Goal: Information Seeking & Learning: Learn about a topic

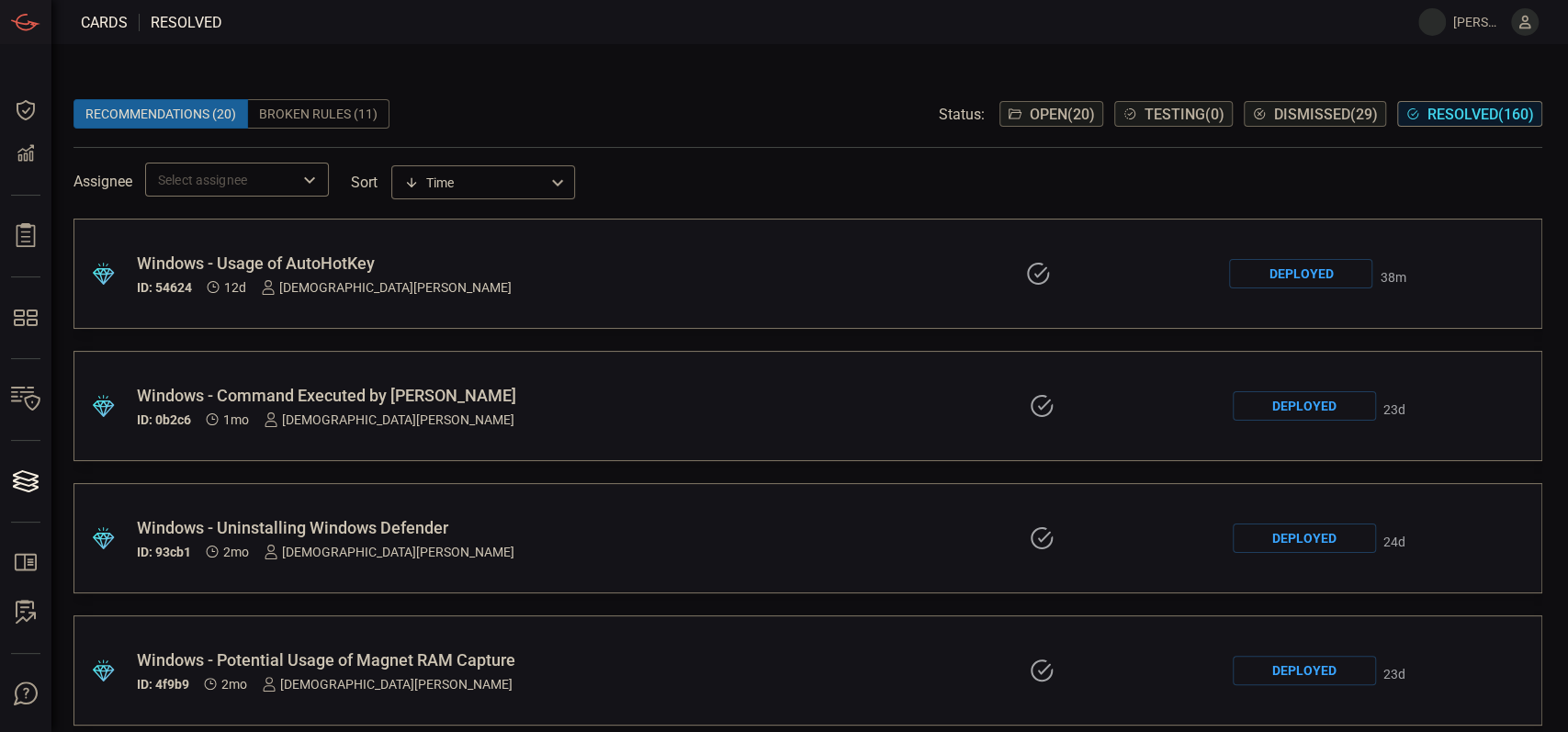
click at [505, 260] on div "Windows - Usage of AutoHotKey" at bounding box center [364, 263] width 454 height 20
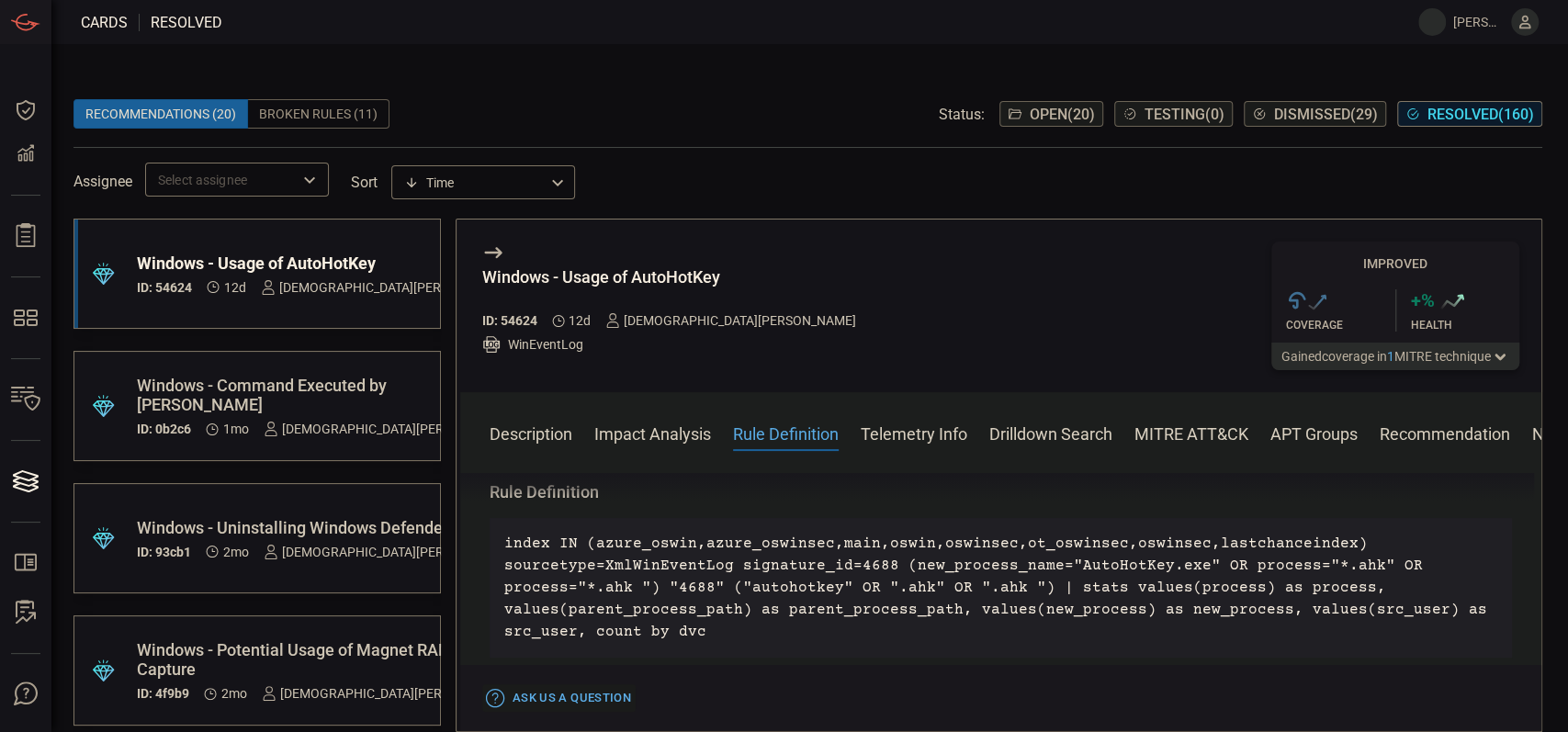
scroll to position [1124, 0]
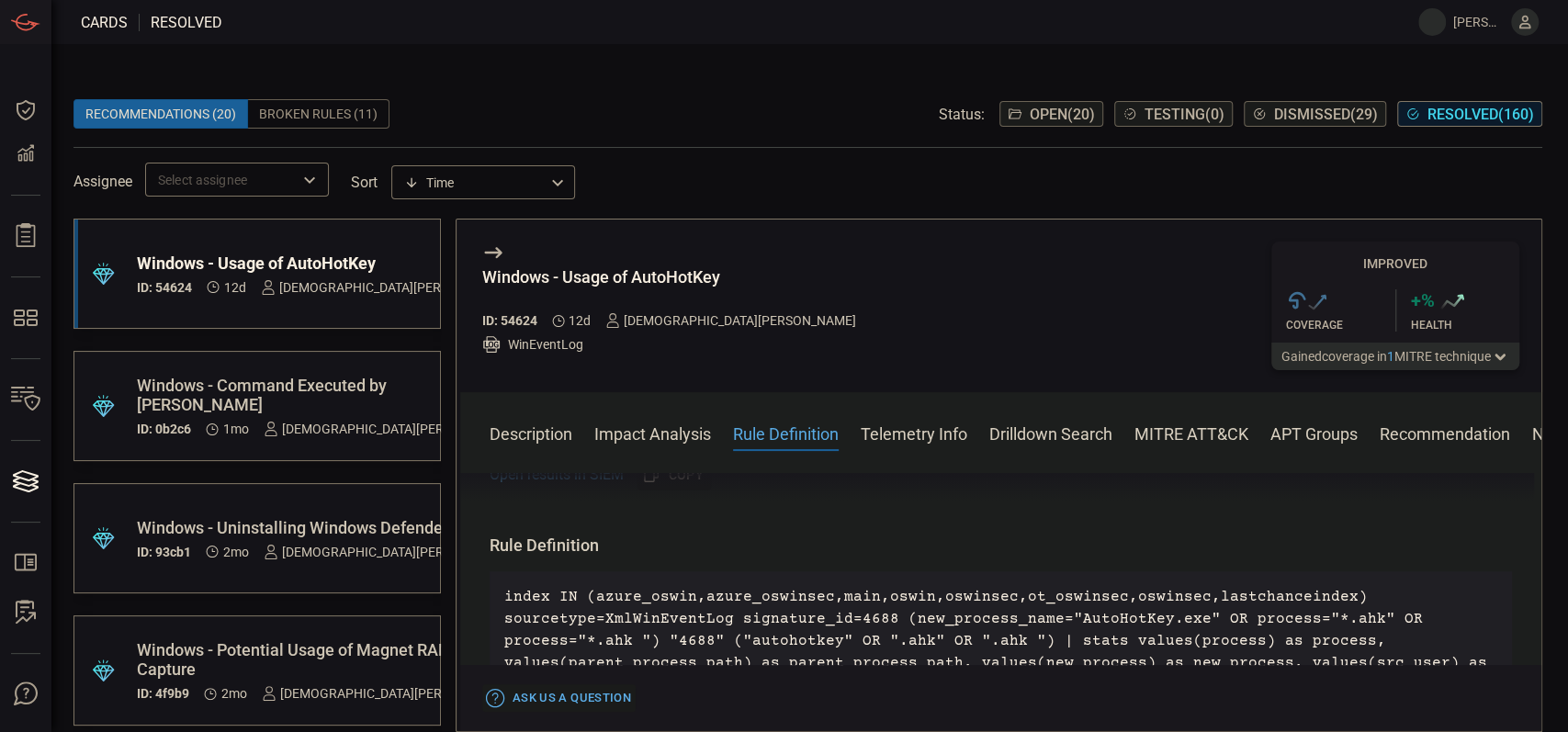
click at [942, 586] on p "index IN (azure_oswin,azure_oswinsec,main,oswin,oswinsec,ot_oswinsec,oswinsec,l…" at bounding box center [1001, 641] width 993 height 110
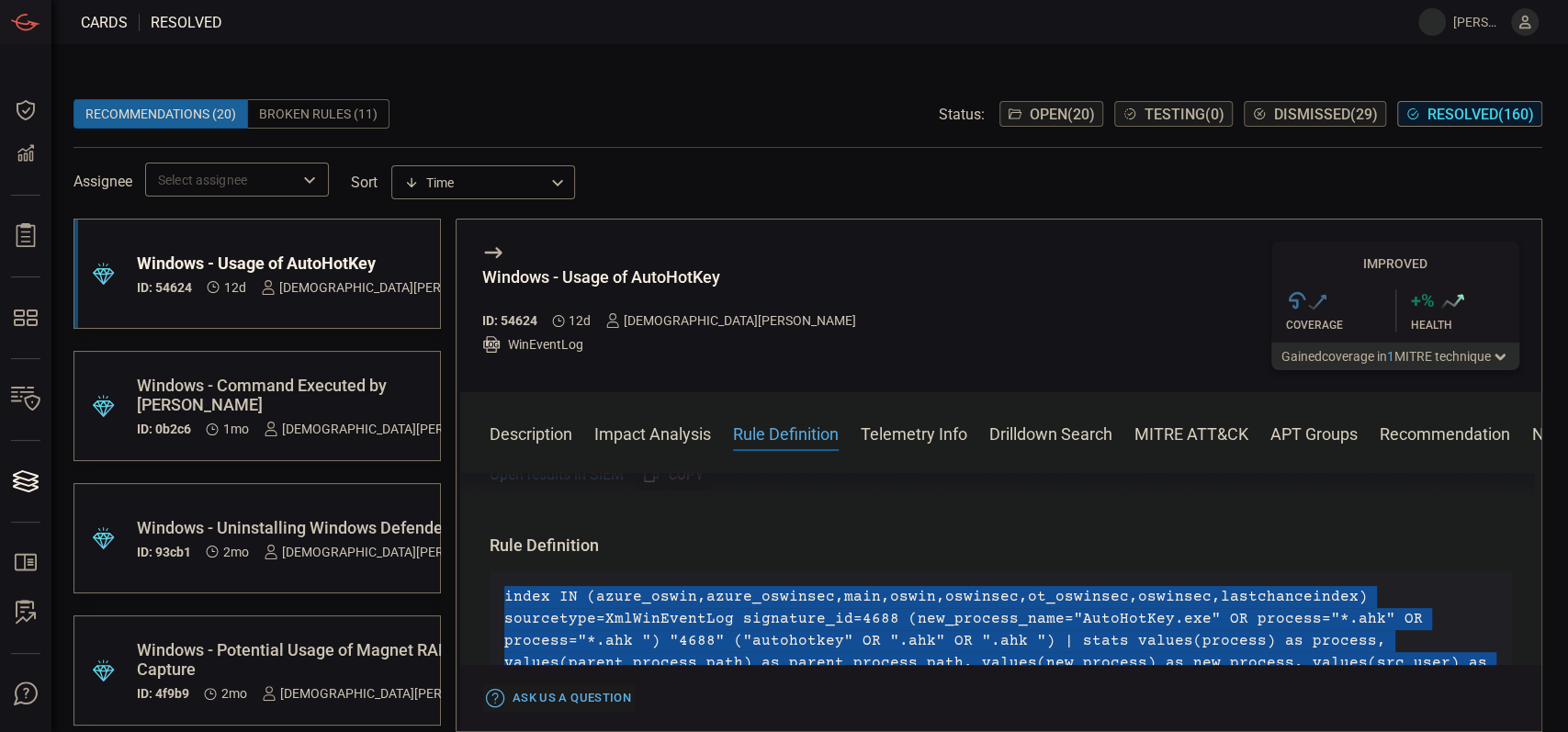
drag, startPoint x: 942, startPoint y: 574, endPoint x: 1027, endPoint y: 583, distance: 85.5
click at [1027, 586] on p "index IN (azure_oswin,azure_oswinsec,main,oswin,oswinsec,ot_oswinsec,oswinsec,l…" at bounding box center [1001, 641] width 993 height 110
click at [1029, 586] on p "index IN (azure_oswin,azure_oswinsec,main,oswin,oswinsec,ot_oswinsec,oswinsec,l…" at bounding box center [1001, 641] width 993 height 110
click at [970, 586] on p "index IN (azure_oswin,azure_oswinsec,main,oswin,oswinsec,ot_oswinsec,oswinsec,l…" at bounding box center [1001, 641] width 993 height 110
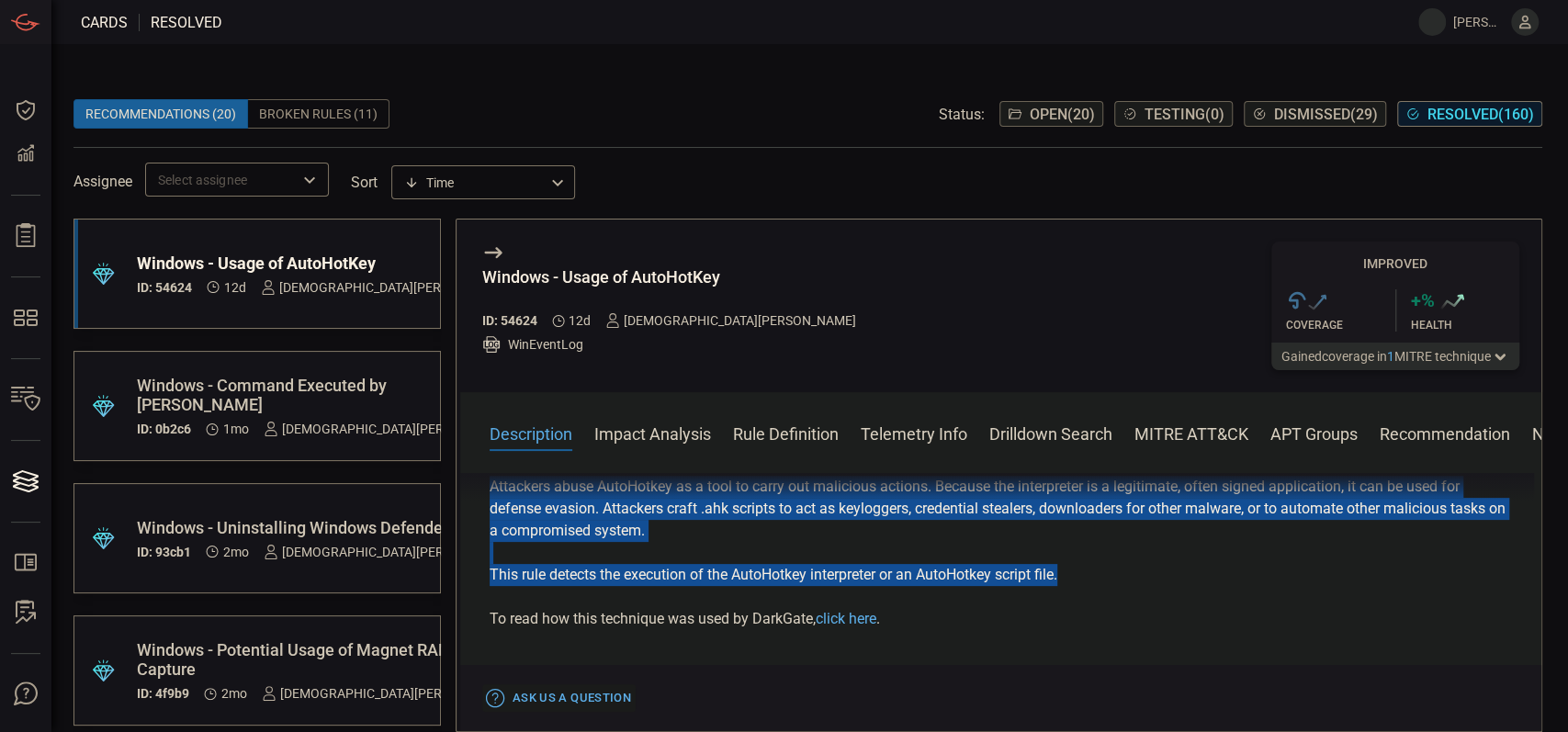
scroll to position [0, 0]
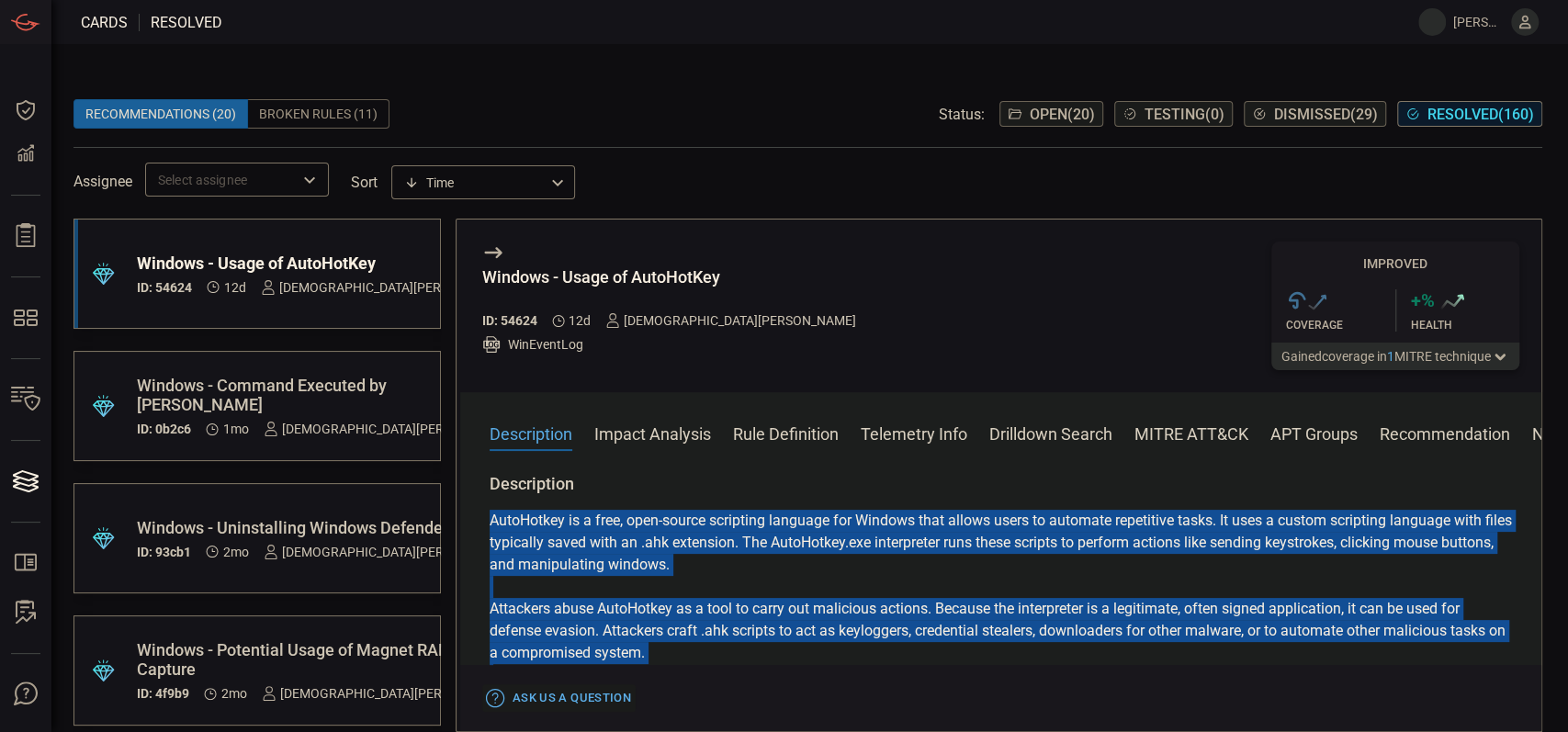
drag, startPoint x: 1074, startPoint y: 572, endPoint x: 473, endPoint y: 515, distance: 603.7
click at [473, 515] on div "Description AutoHotkey is a free, open-source scripting language for Windows th…" at bounding box center [1001, 600] width 1081 height 252
copy div "AutoHotkey is a free, open-source scripting language for Windows that allows us…"
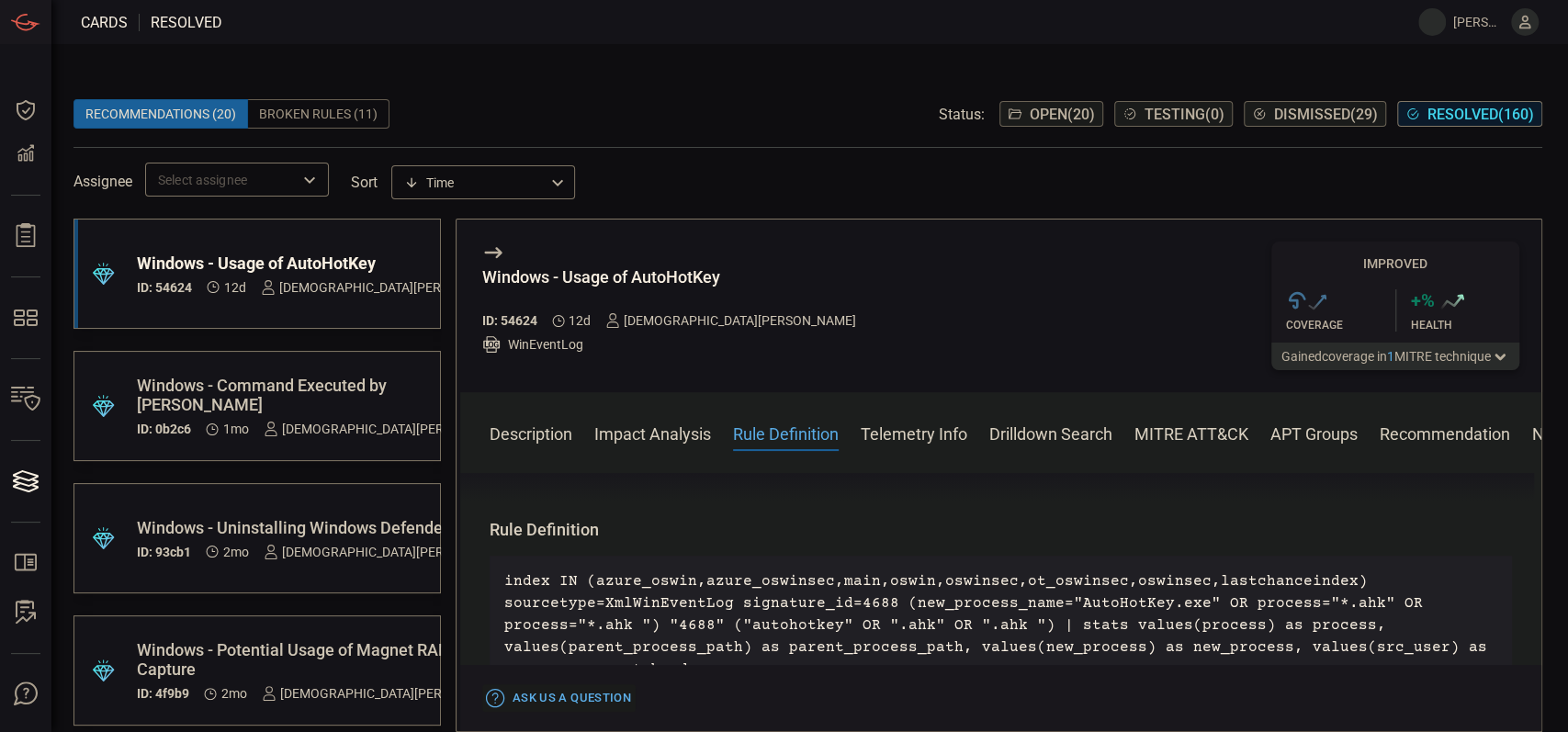
scroll to position [1102, 0]
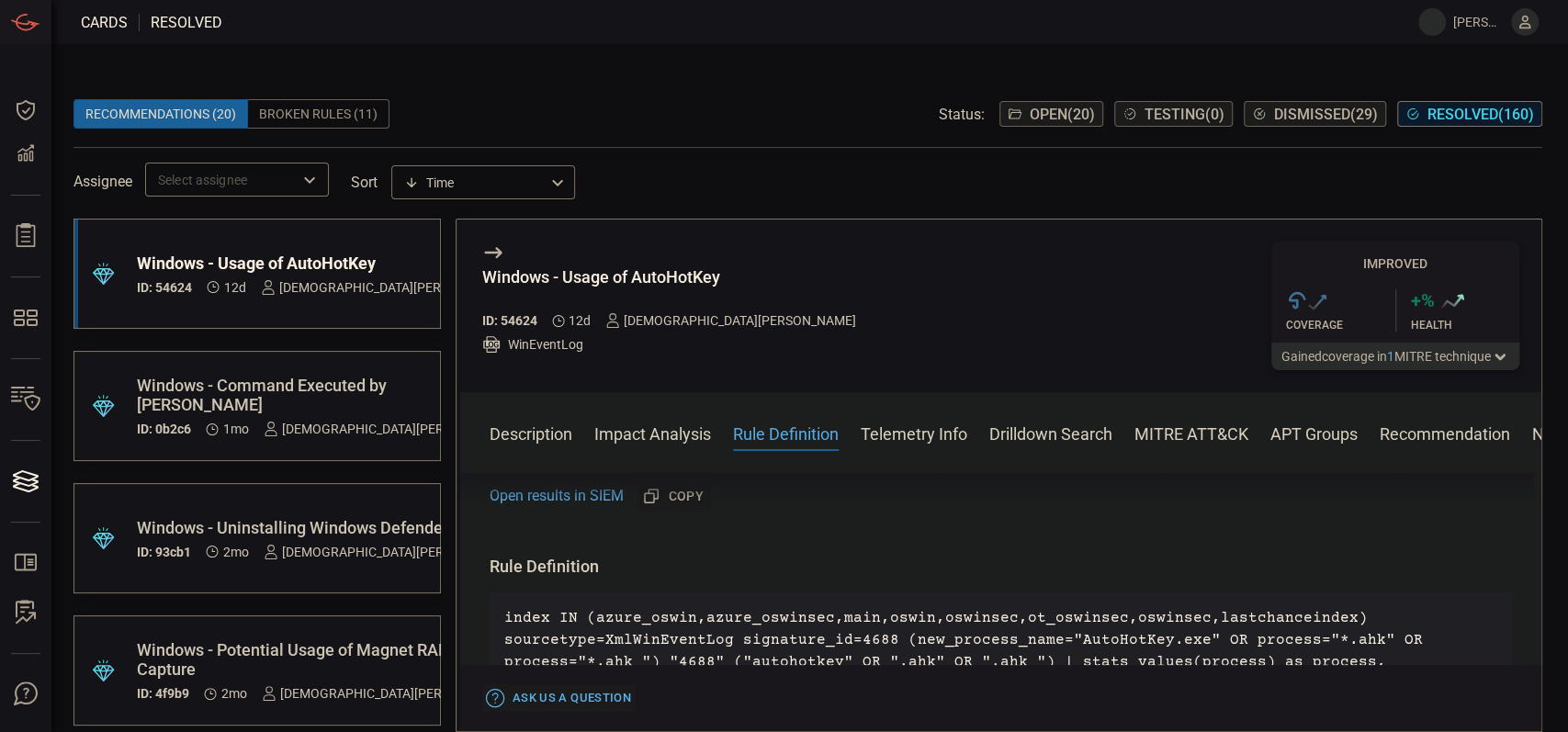
click at [525, 607] on p "index IN (azure_oswin,azure_oswinsec,main,oswin,oswinsec,ot_oswinsec,oswinsec,l…" at bounding box center [1001, 662] width 993 height 110
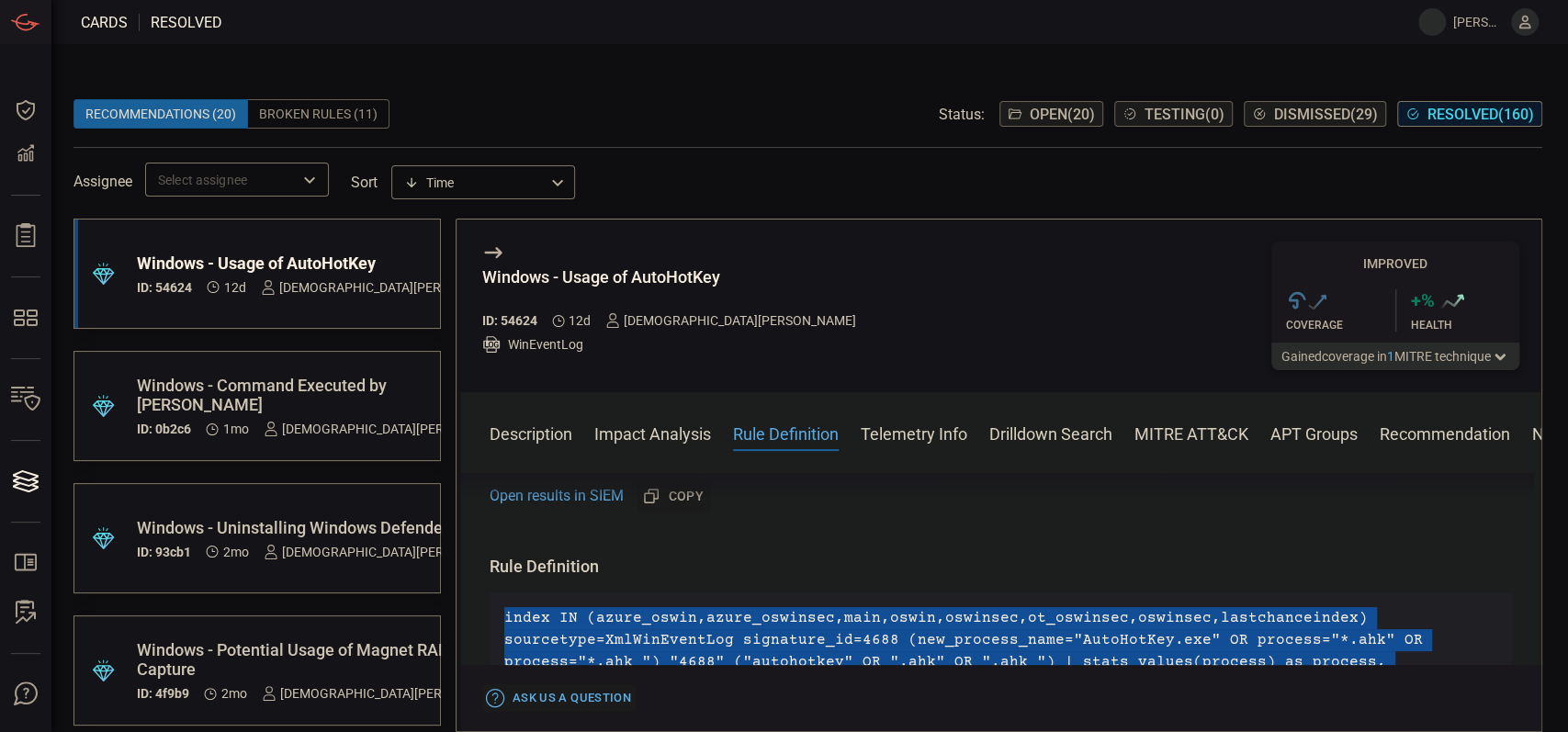
drag, startPoint x: 525, startPoint y: 577, endPoint x: 717, endPoint y: 659, distance: 208.8
click at [717, 659] on p "index IN (azure_oswin,azure_oswinsec,main,oswin,oswinsec,ot_oswinsec,oswinsec,l…" at bounding box center [1001, 662] width 993 height 110
copy p "index IN (azure_oswin,azure_oswinsec,main,oswin,oswinsec,ot_oswinsec,oswinsec,l…"
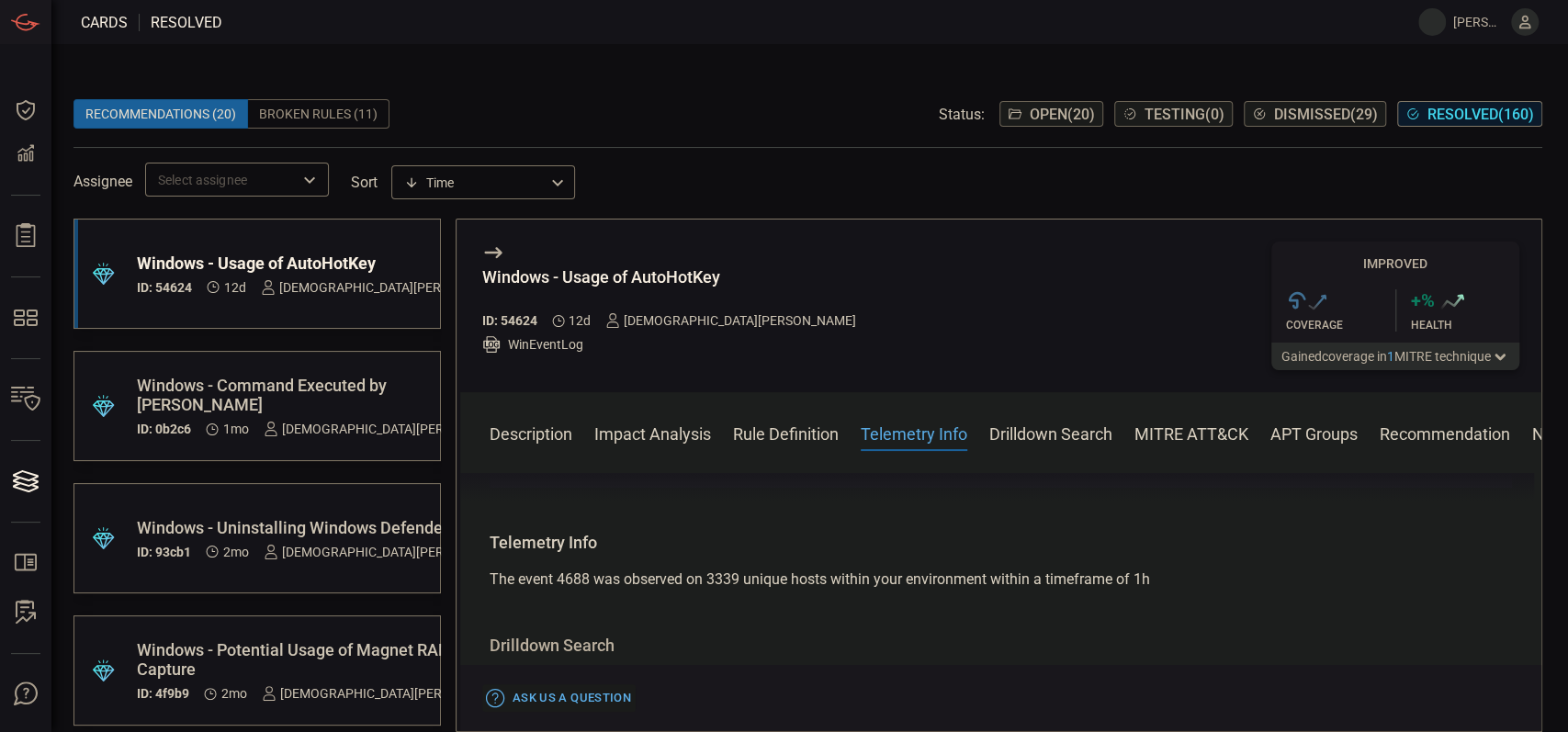
scroll to position [1471, 0]
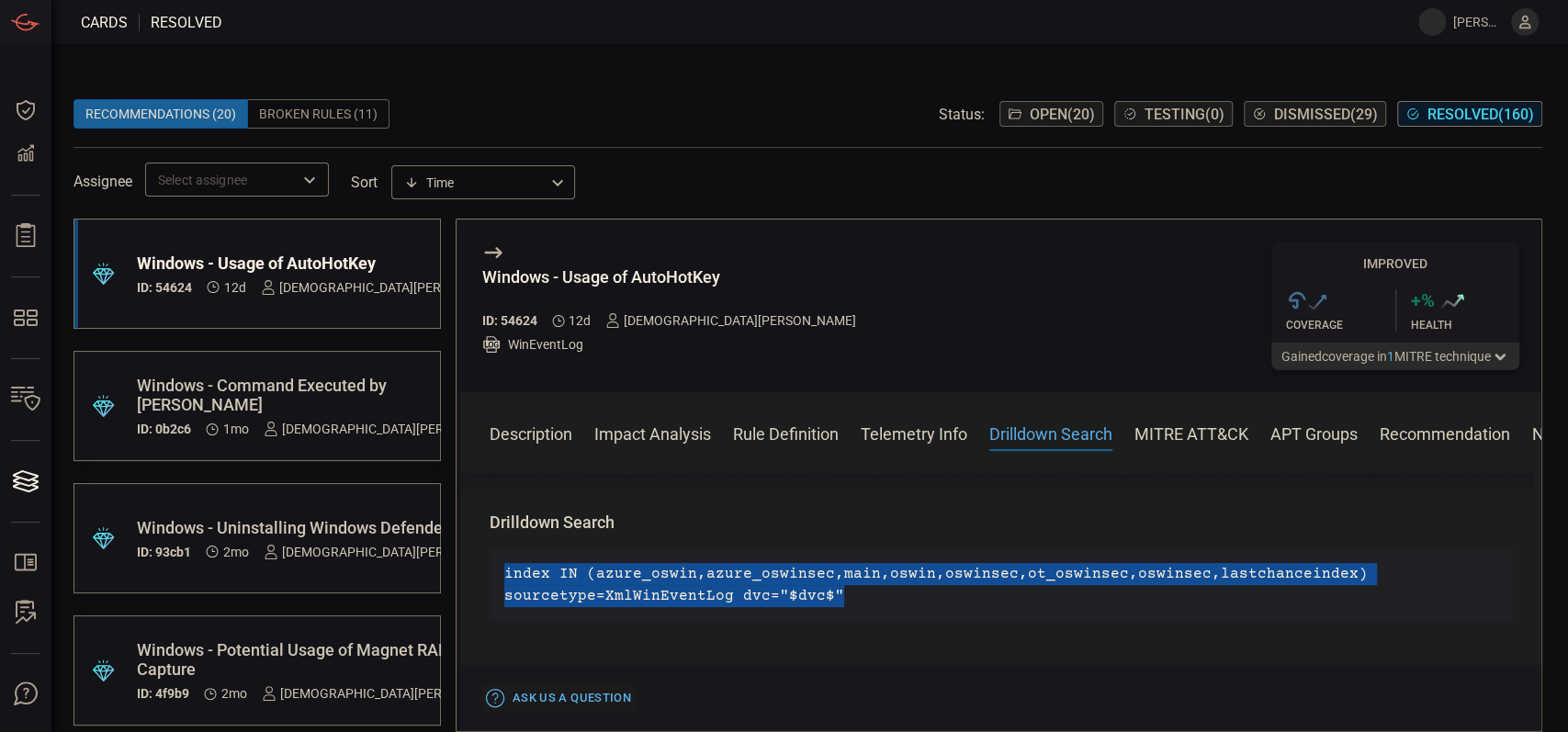
drag, startPoint x: 841, startPoint y: 551, endPoint x: 496, endPoint y: 512, distance: 347.2
click at [496, 549] on div "index IN (azure_oswin,azure_oswinsec,main,oswin,oswinsec,ot_oswinsec,oswinsec,l…" at bounding box center [1001, 585] width 1022 height 73
copy p "index IN (azure_oswin,azure_oswinsec,main,oswin,oswinsec,ot_oswinsec,oswinsec,l…"
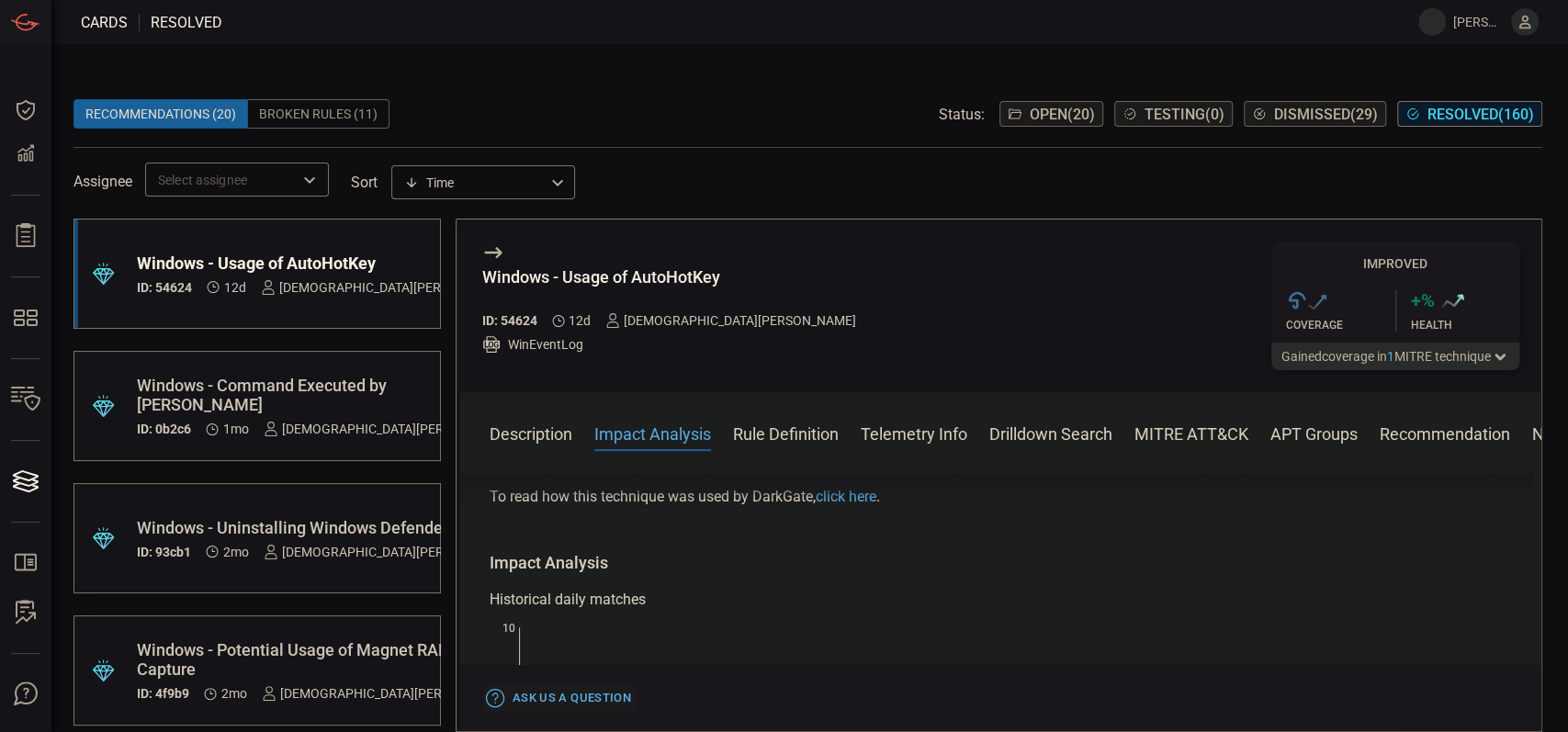
scroll to position [122, 0]
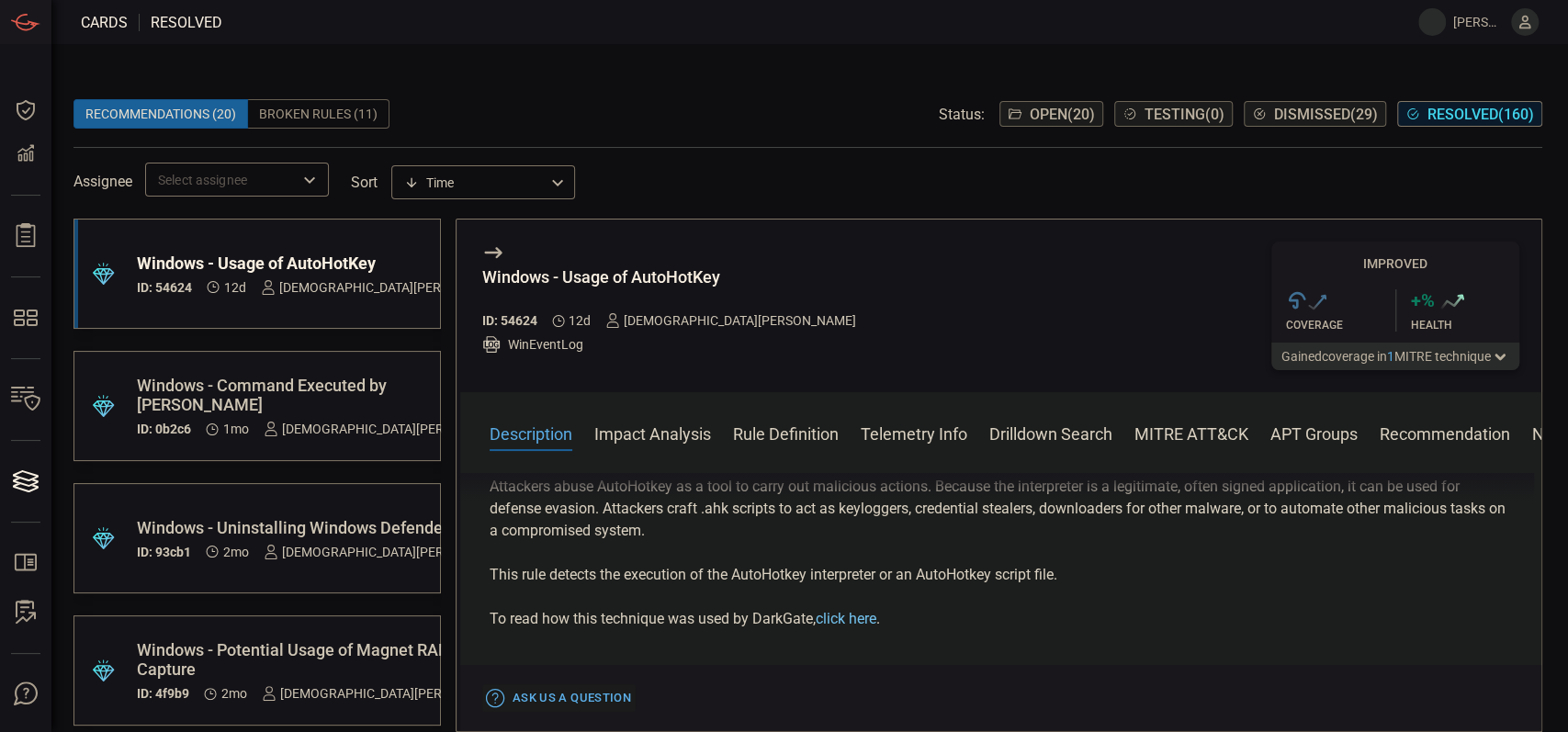
click at [877, 624] on link "click here" at bounding box center [846, 618] width 61 height 18
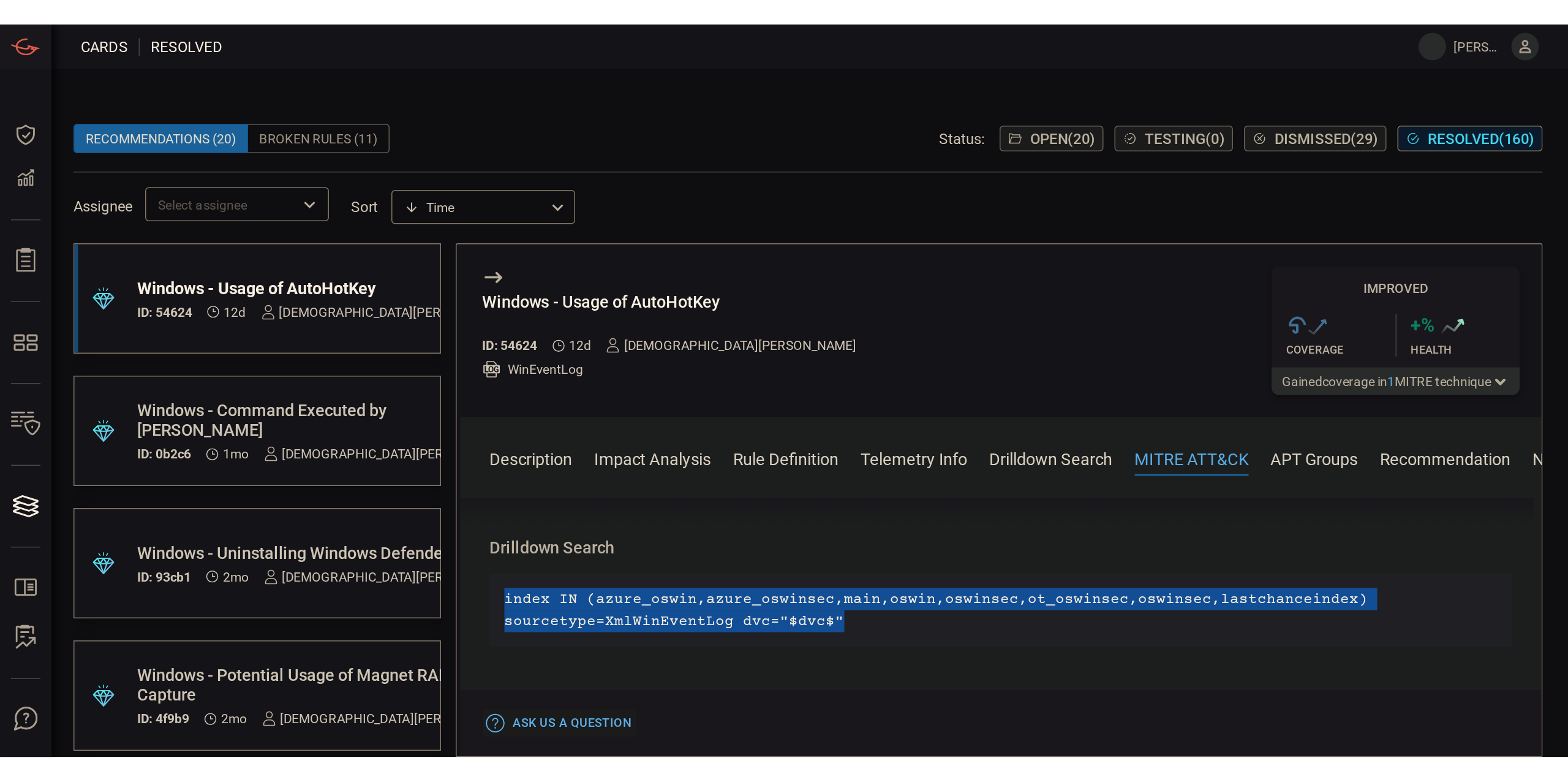
scroll to position [1062, 0]
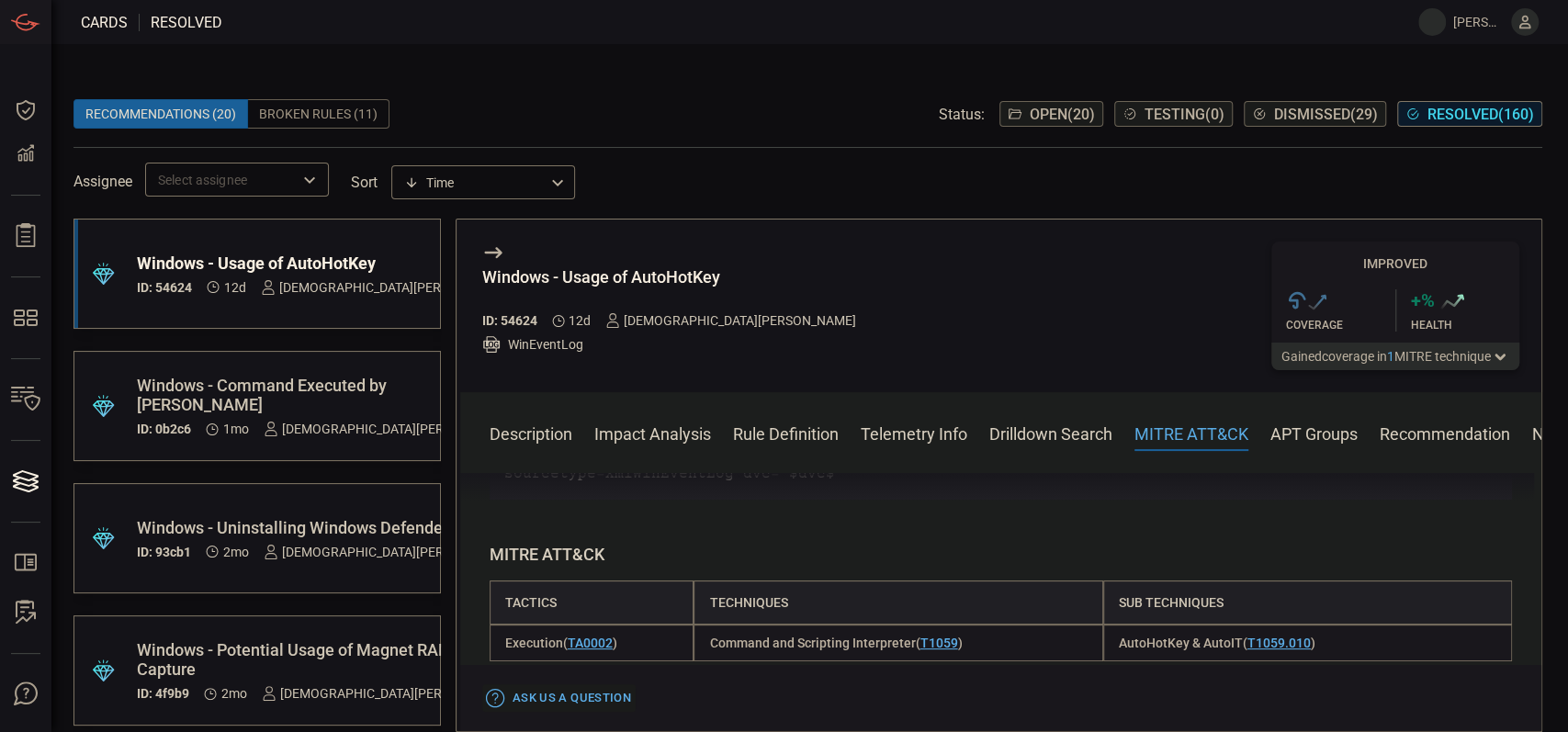
click at [1018, 625] on div "Command and Scripting Interpreter ( T1059 )" at bounding box center [897, 643] width 409 height 37
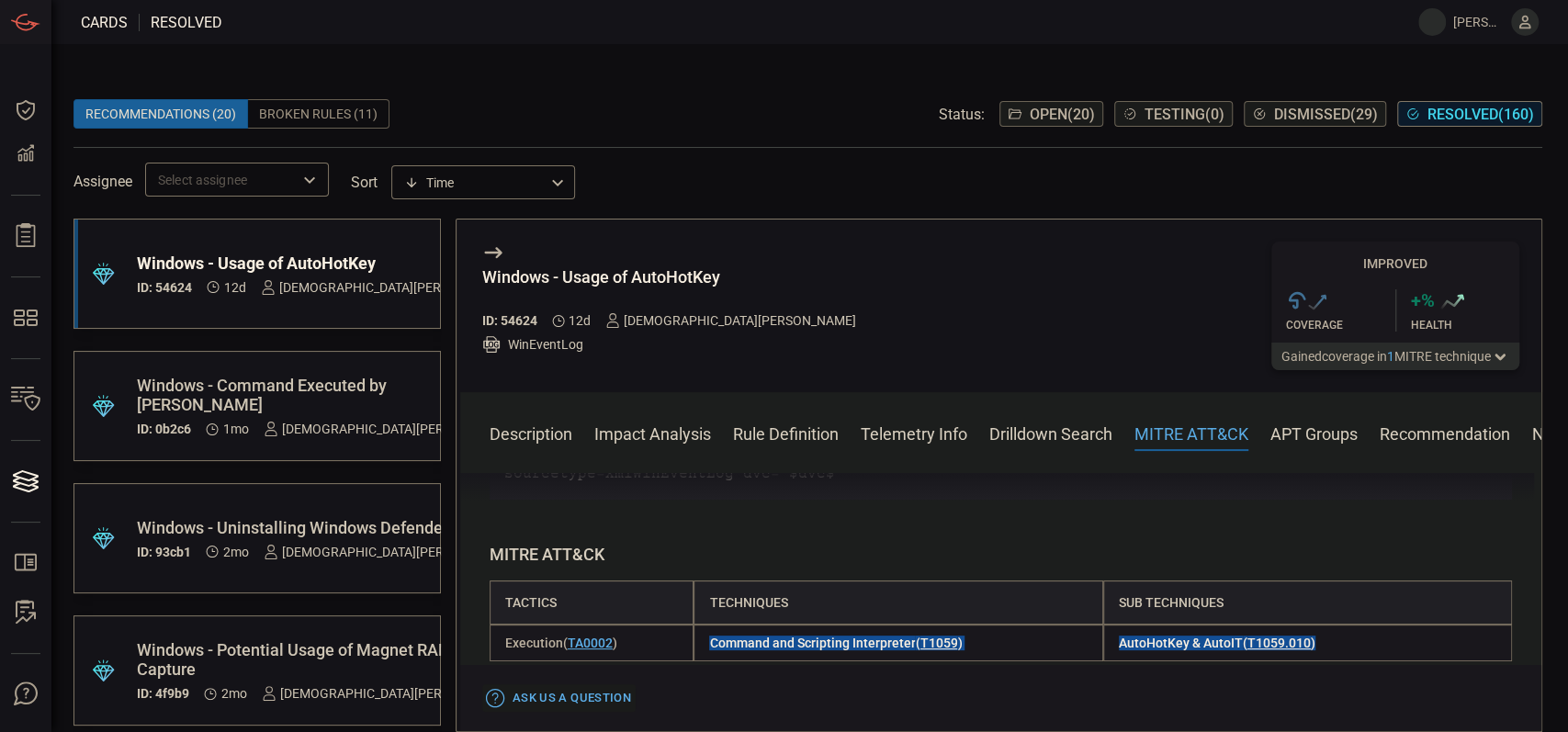
drag, startPoint x: 1319, startPoint y: 595, endPoint x: 687, endPoint y: 599, distance: 632.0
click at [687, 625] on div "Execution ( TA0002 ) Command and Scripting Interpreter ( T1059 ) AutoHotKey & A…" at bounding box center [1001, 643] width 1022 height 37
copy div "Command and Scripting Interpreter ( T1059 ) AutoHotKey & AutoIT ( T1059.010 )"
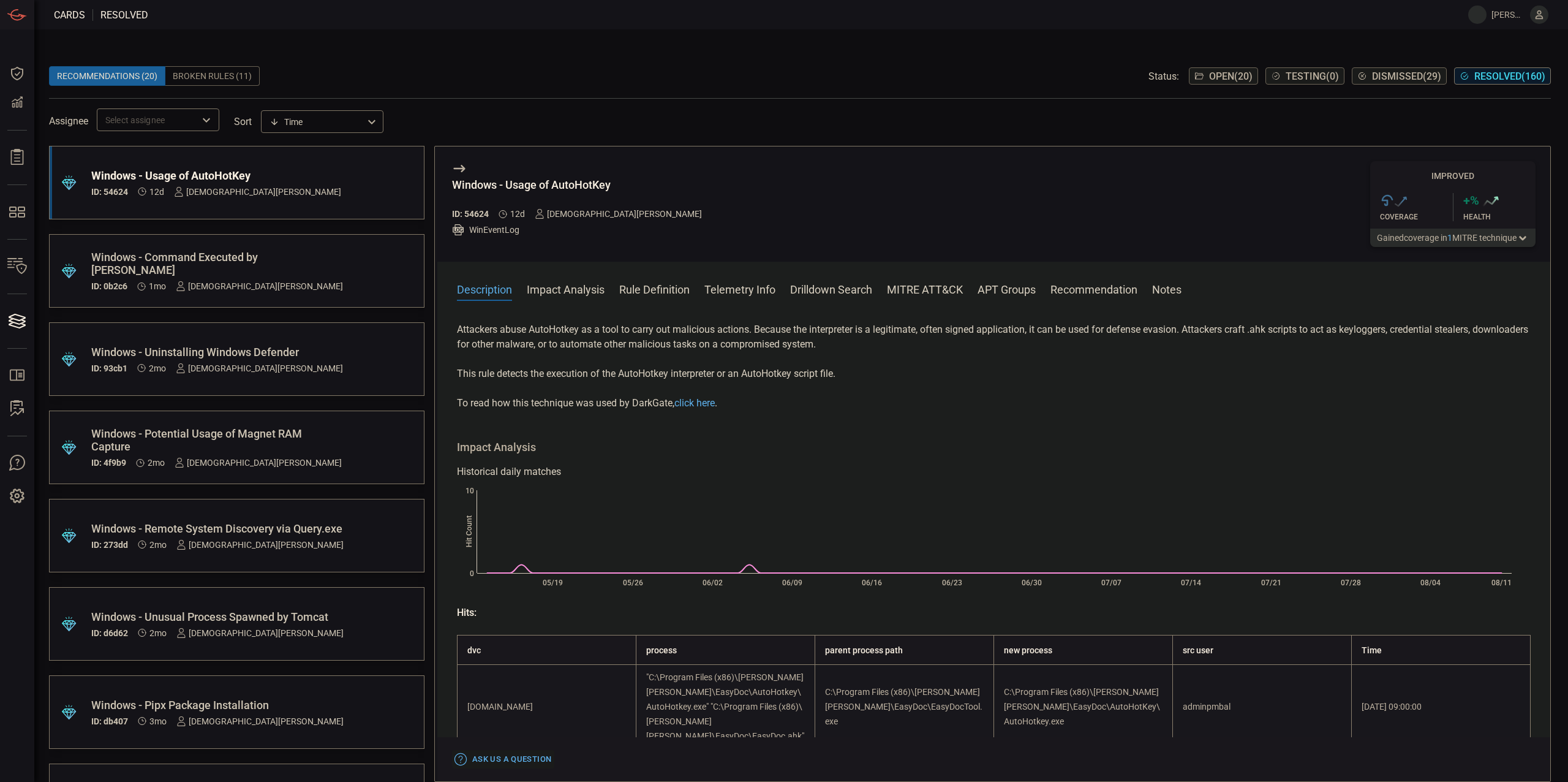
scroll to position [0, 0]
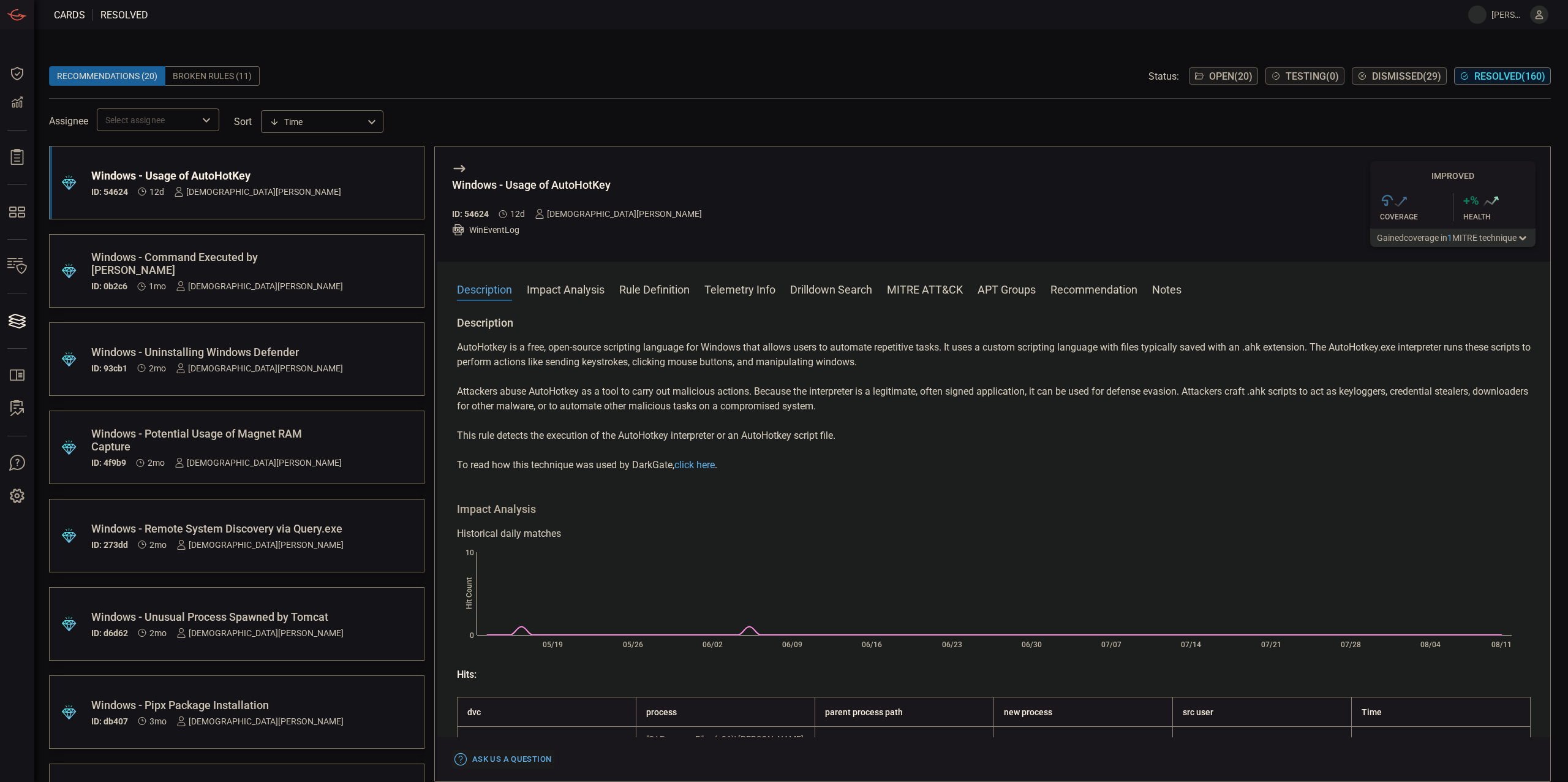
click at [746, 407] on p "Attackers abuse AutoHotkey as a tool to carry out malicious actions. Because th…" at bounding box center [994, 399] width 1074 height 29
click at [199, 123] on div at bounding box center [205, 120] width 16 height 17
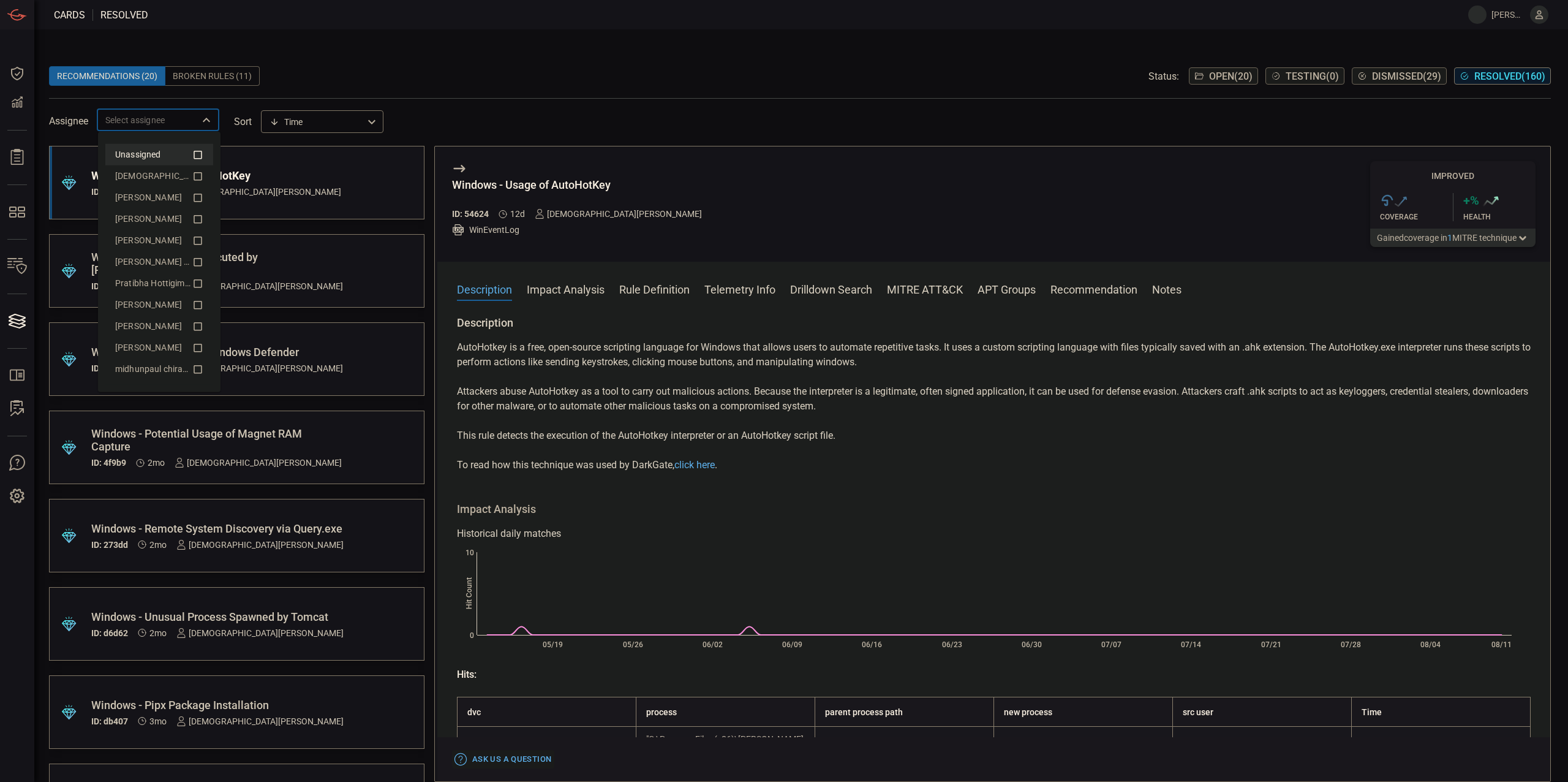
click at [197, 147] on icon at bounding box center [198, 154] width 11 height 14
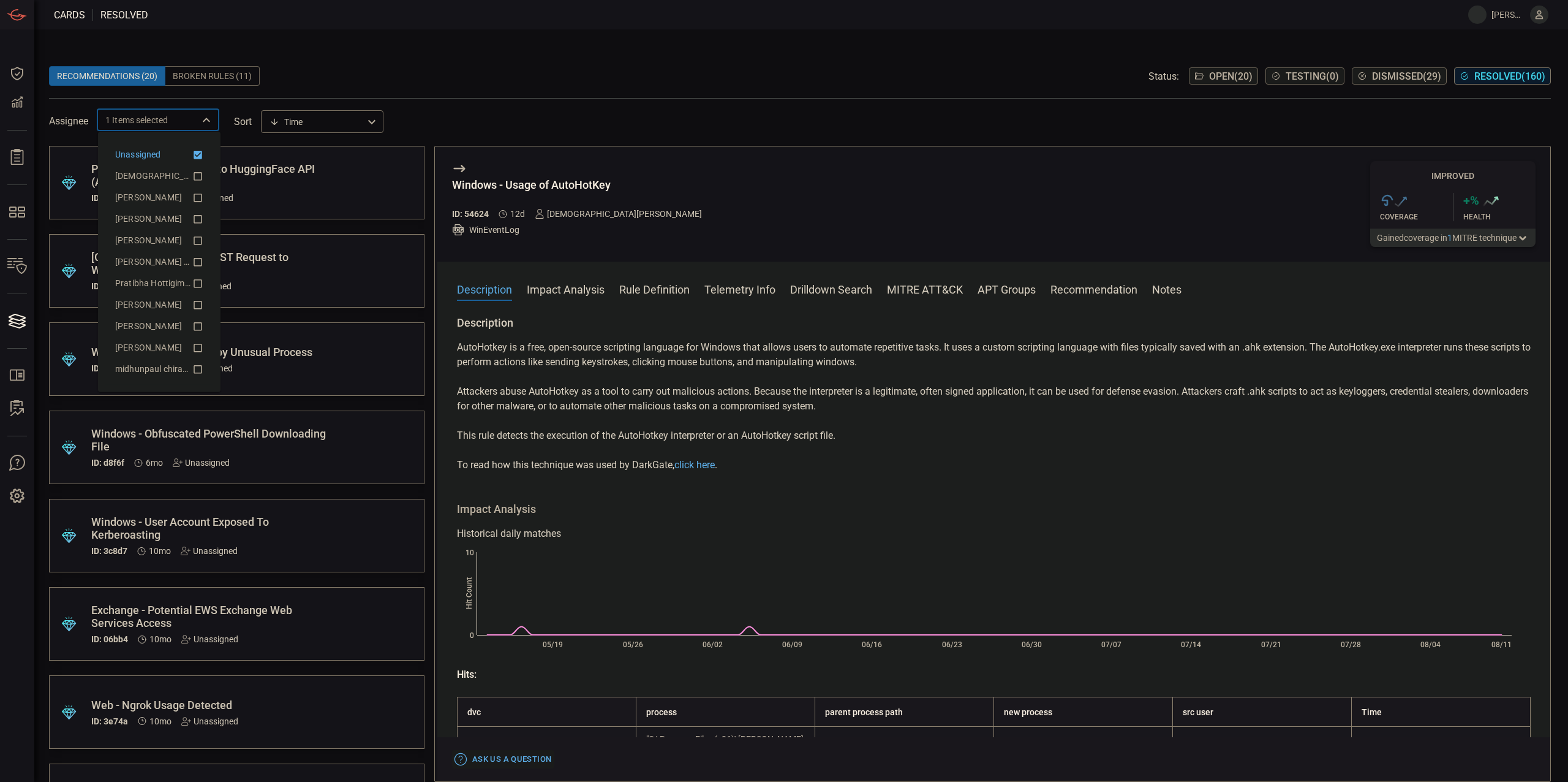
click at [398, 61] on span at bounding box center [800, 56] width 1502 height 18
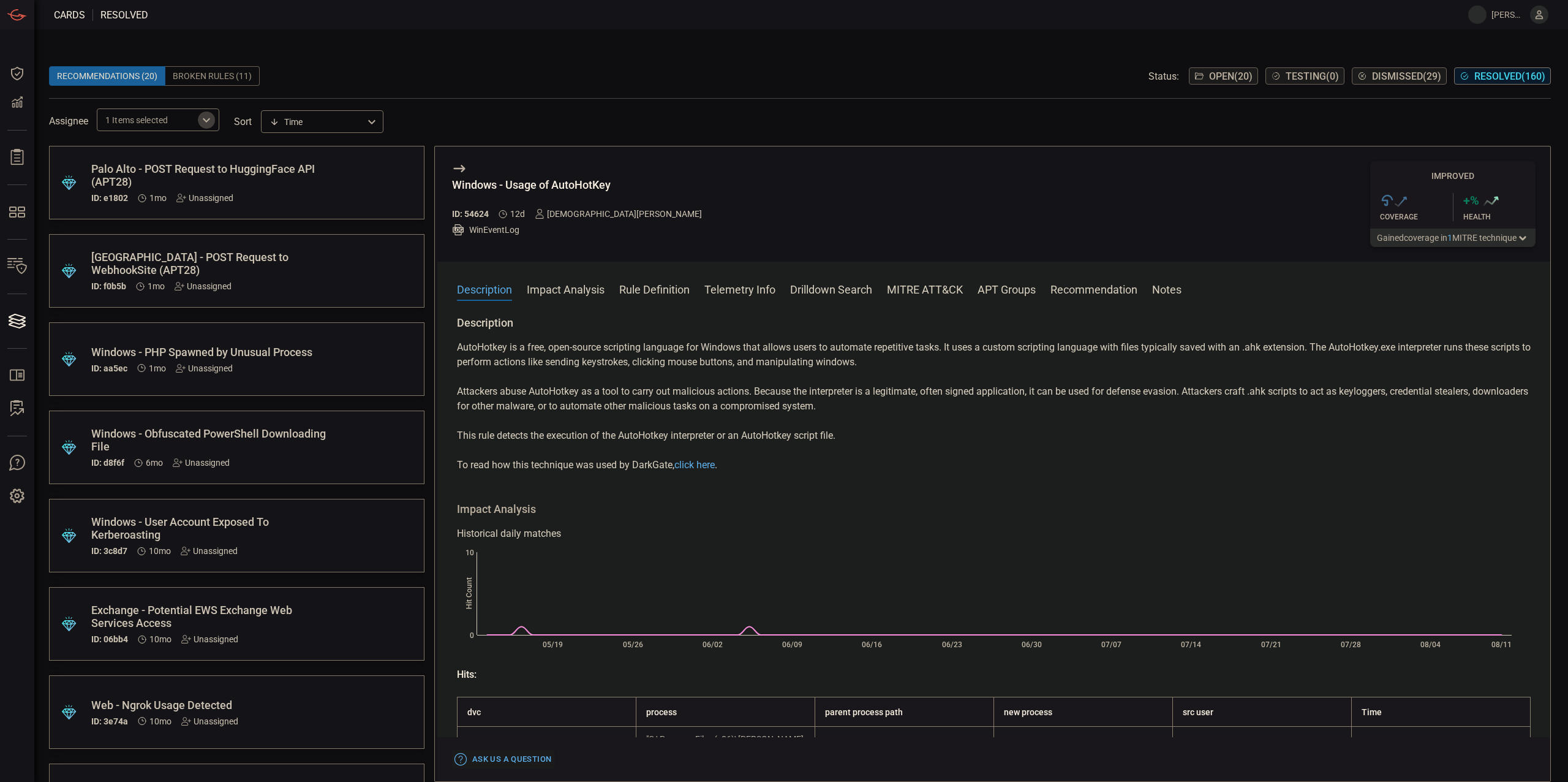
click at [209, 124] on icon "Open" at bounding box center [206, 120] width 14 height 14
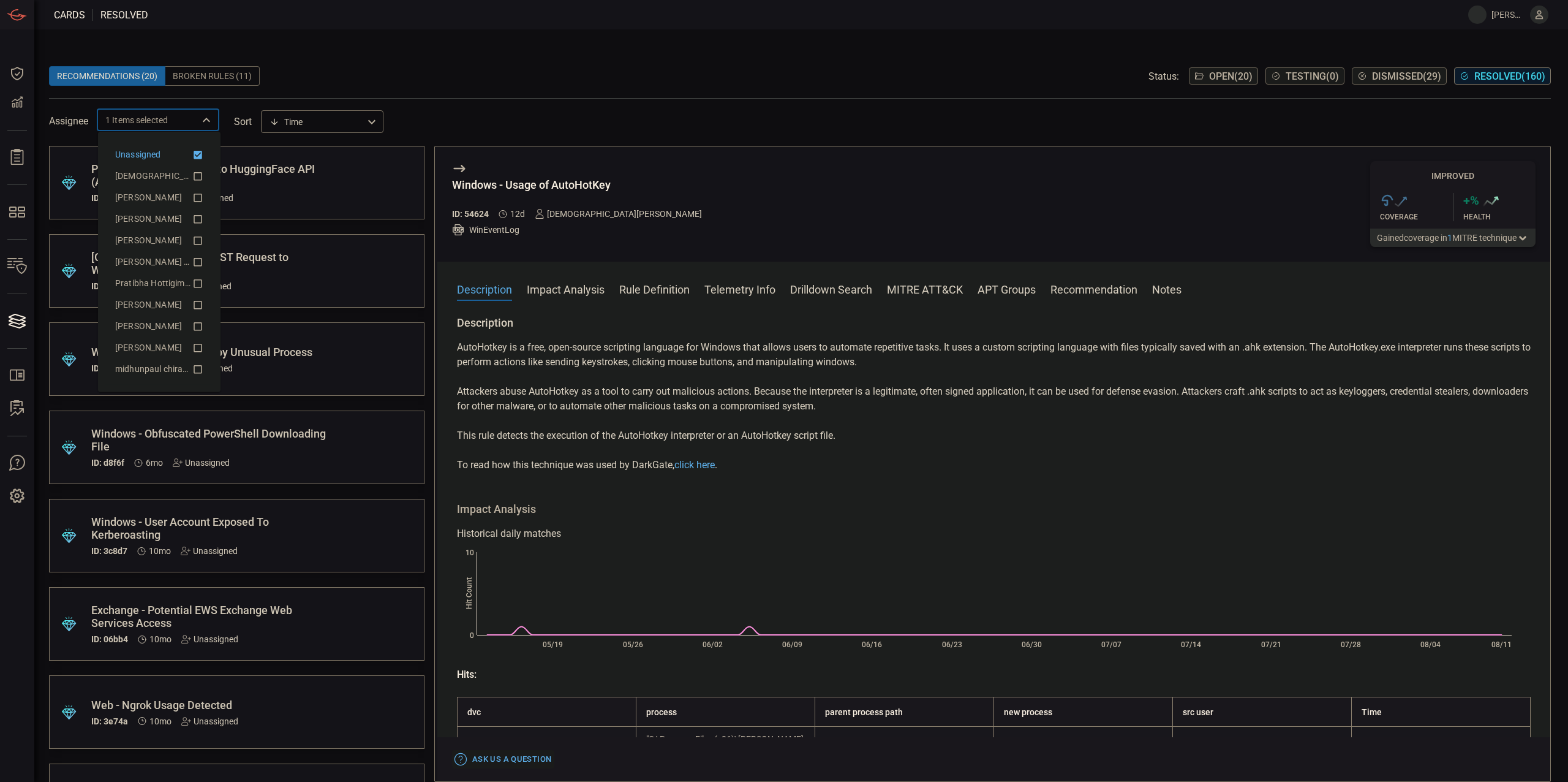
click at [204, 153] on li "Unassigned" at bounding box center [159, 155] width 108 height 21
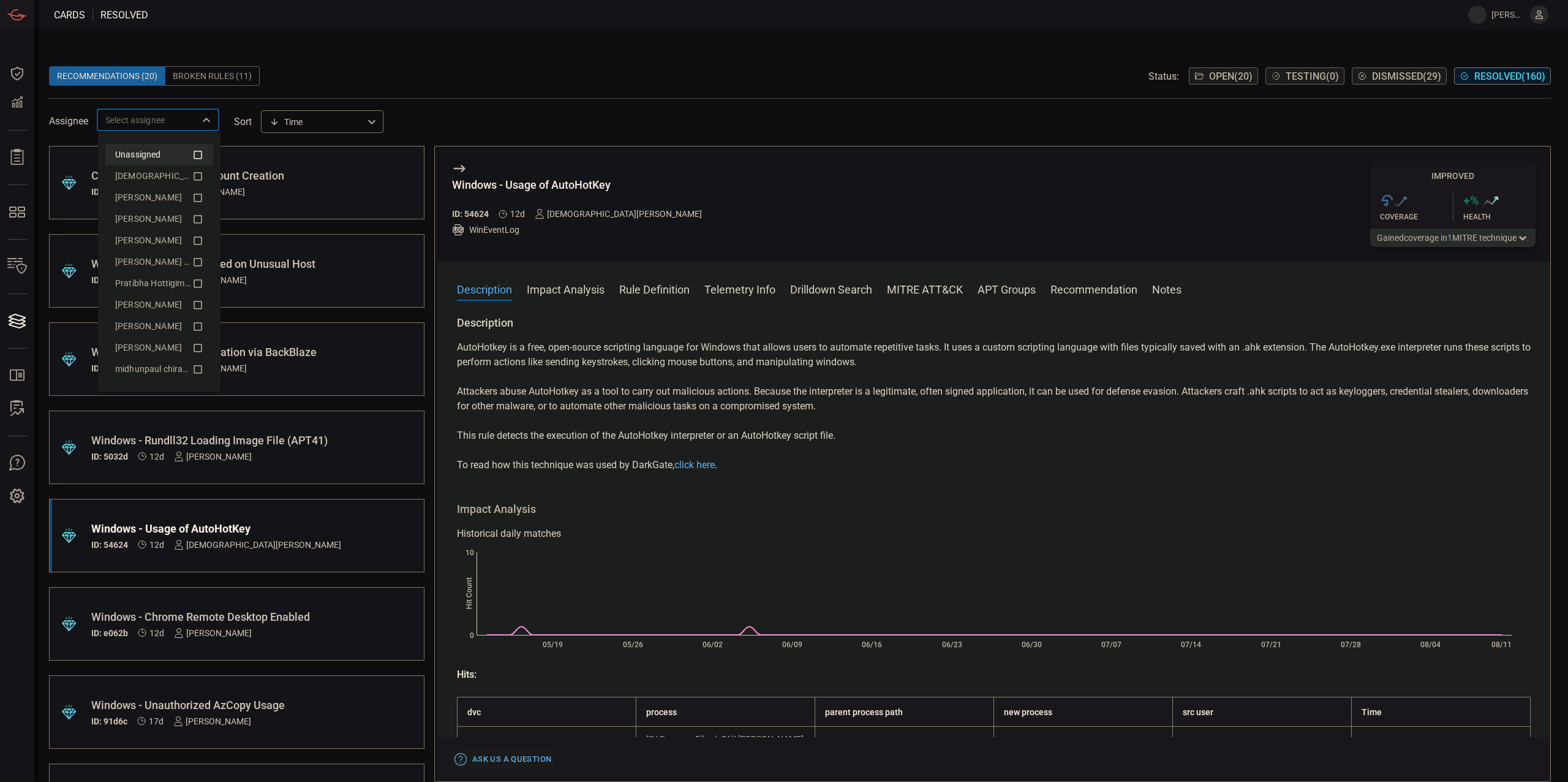
click at [202, 153] on icon at bounding box center [198, 154] width 9 height 8
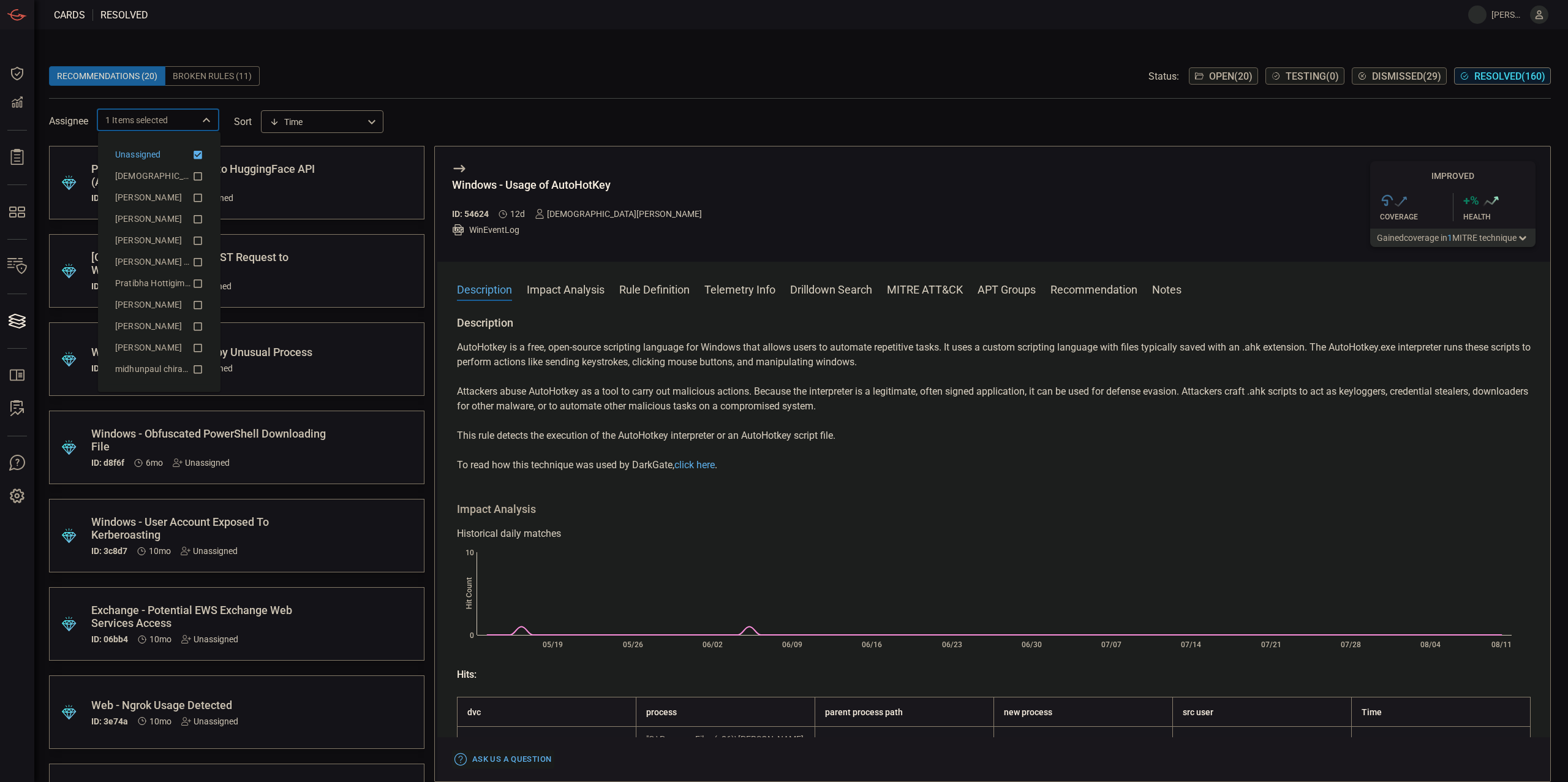
click at [202, 153] on icon at bounding box center [198, 154] width 9 height 8
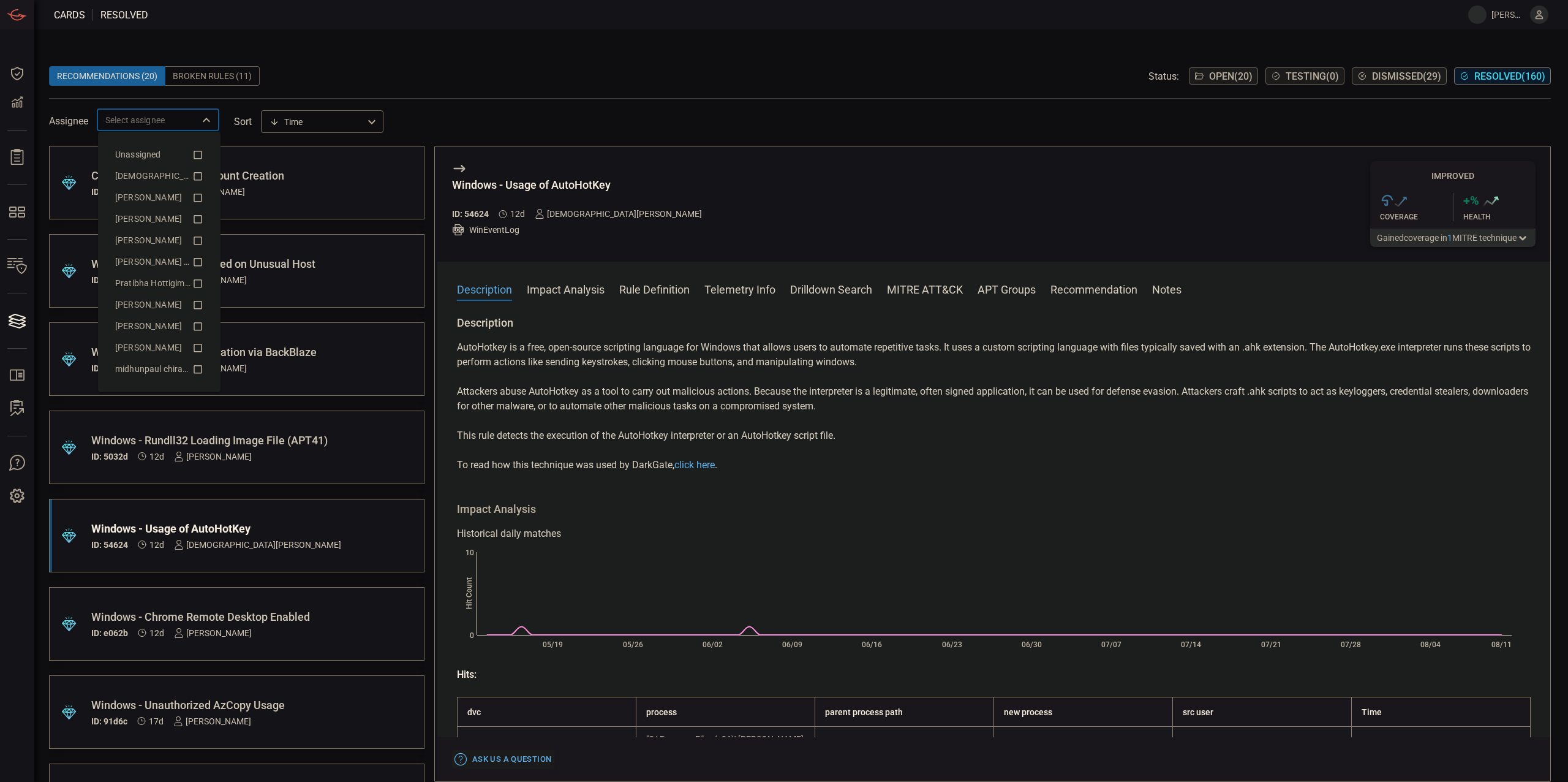
click at [507, 122] on div "Assignee ​ sort Time visibleUpdateTime ​" at bounding box center [800, 120] width 1502 height 23
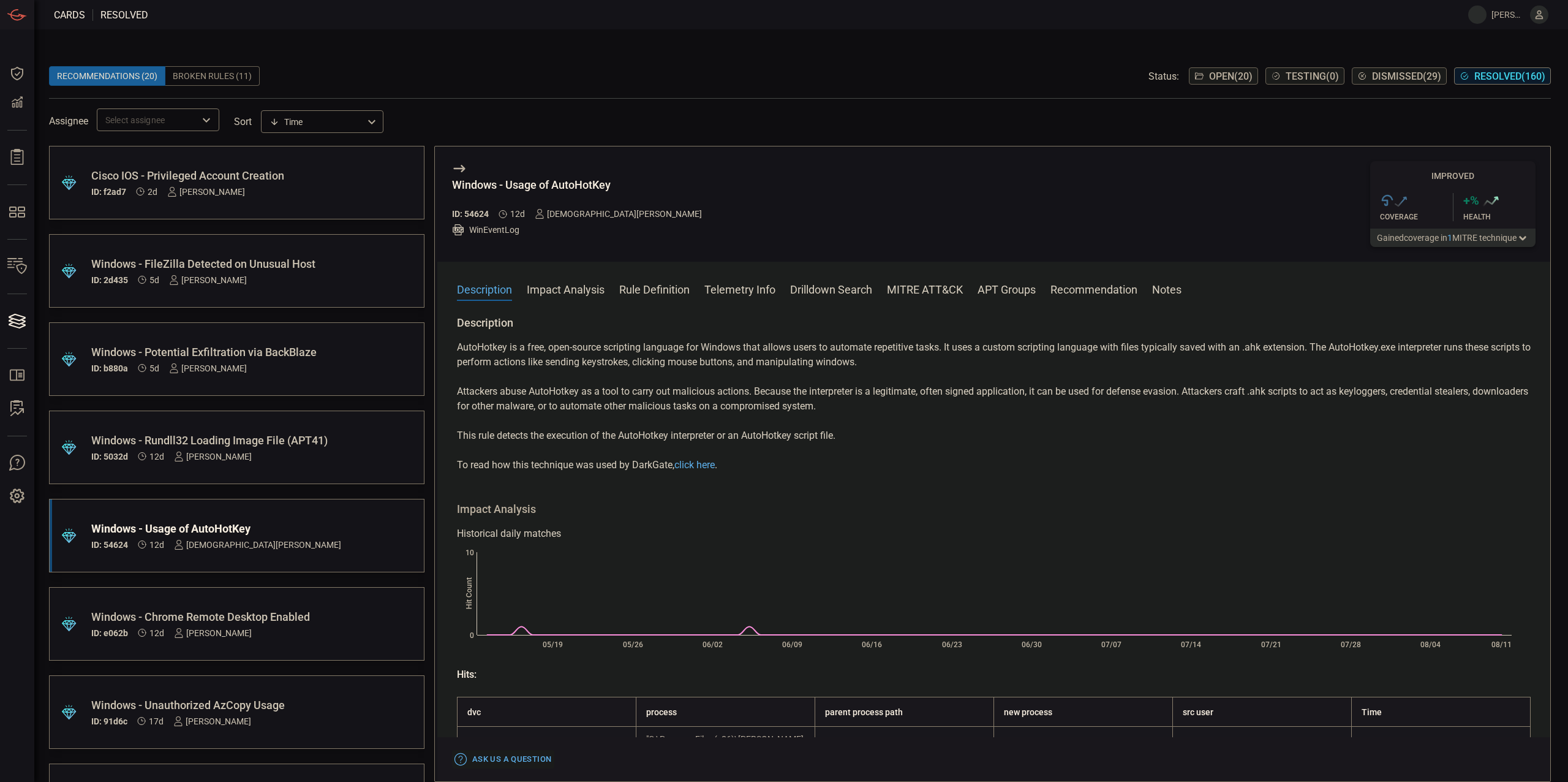
click at [328, 211] on div ".suggested_cards_icon{fill:url(#suggested_cards_icon);} Cisco IOS - Privileged …" at bounding box center [236, 182] width 375 height 73
